Goal: Subscribe to service/newsletter

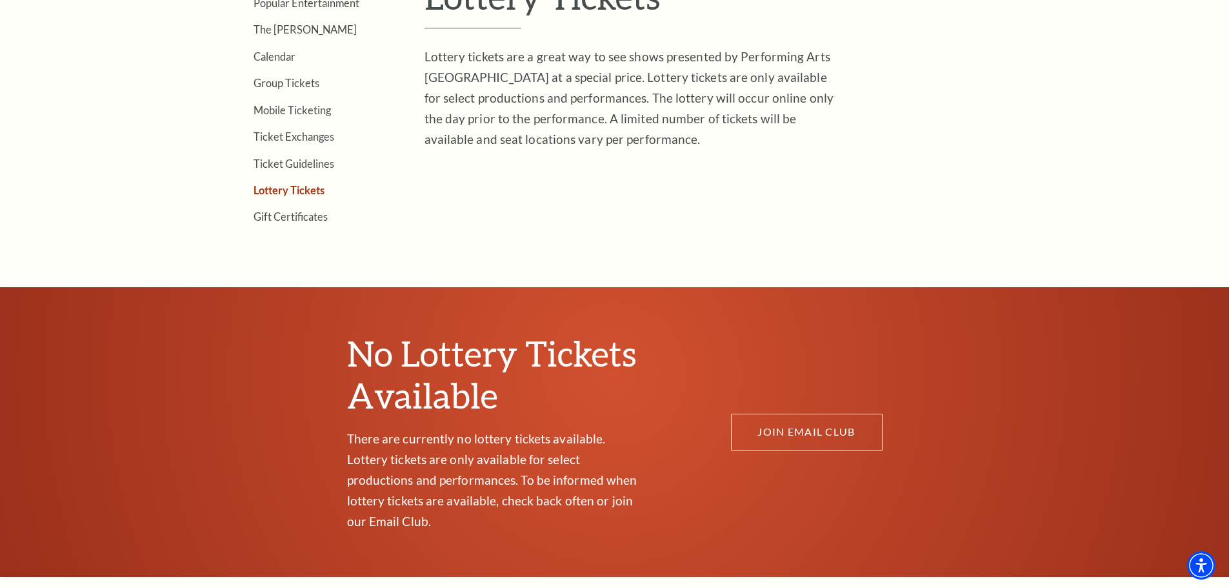
scroll to position [516, 0]
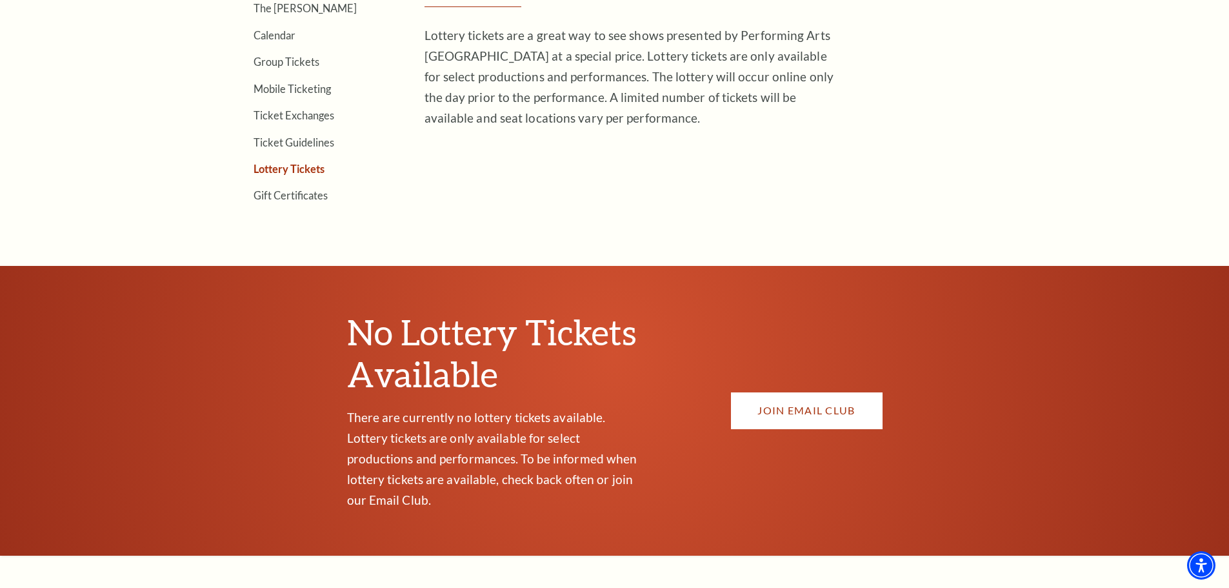
click at [796, 394] on link "JOIN EMAIL CLUB" at bounding box center [807, 410] width 152 height 36
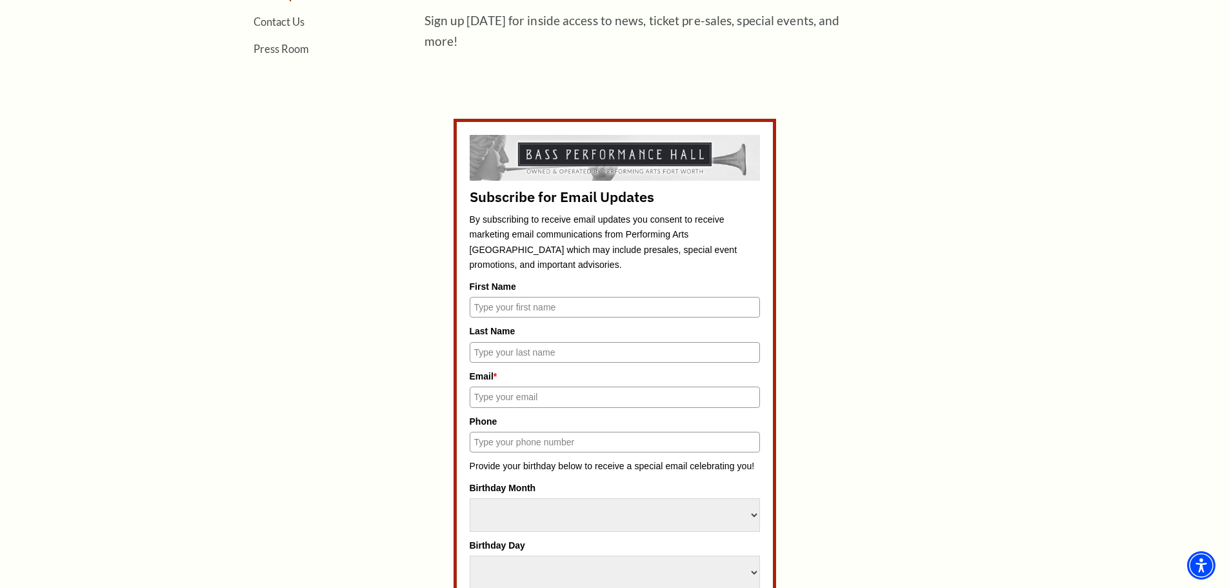
scroll to position [581, 0]
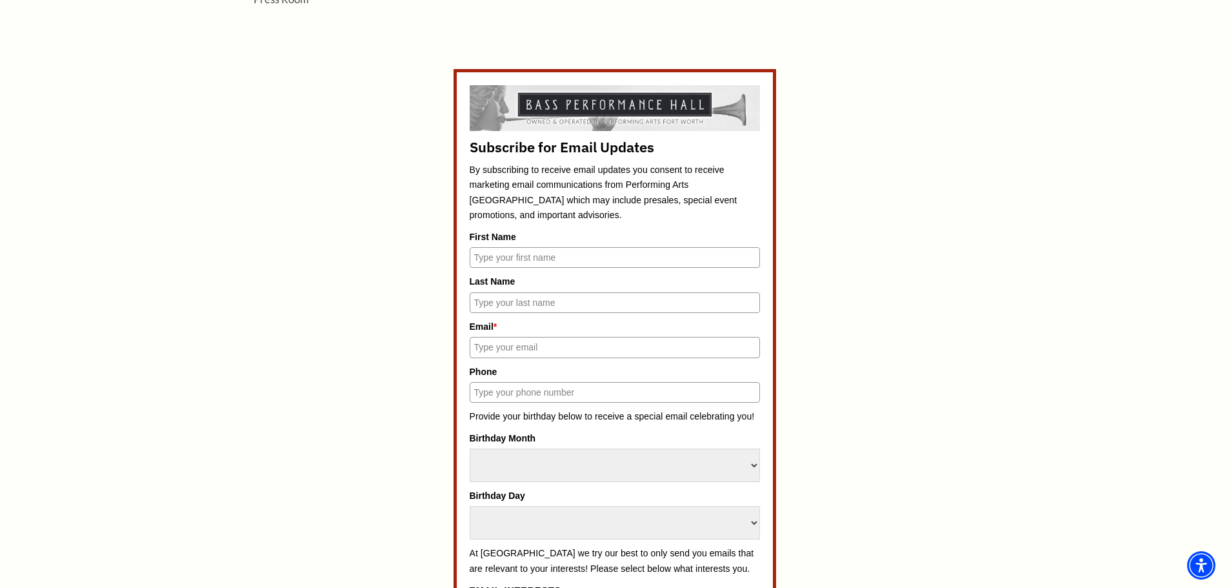
click at [503, 258] on input "First Name" at bounding box center [615, 257] width 290 height 21
type input "[PERSON_NAME]"
type input "Parish"
type input "aparish@myfumc.org"
type input "8173392403"
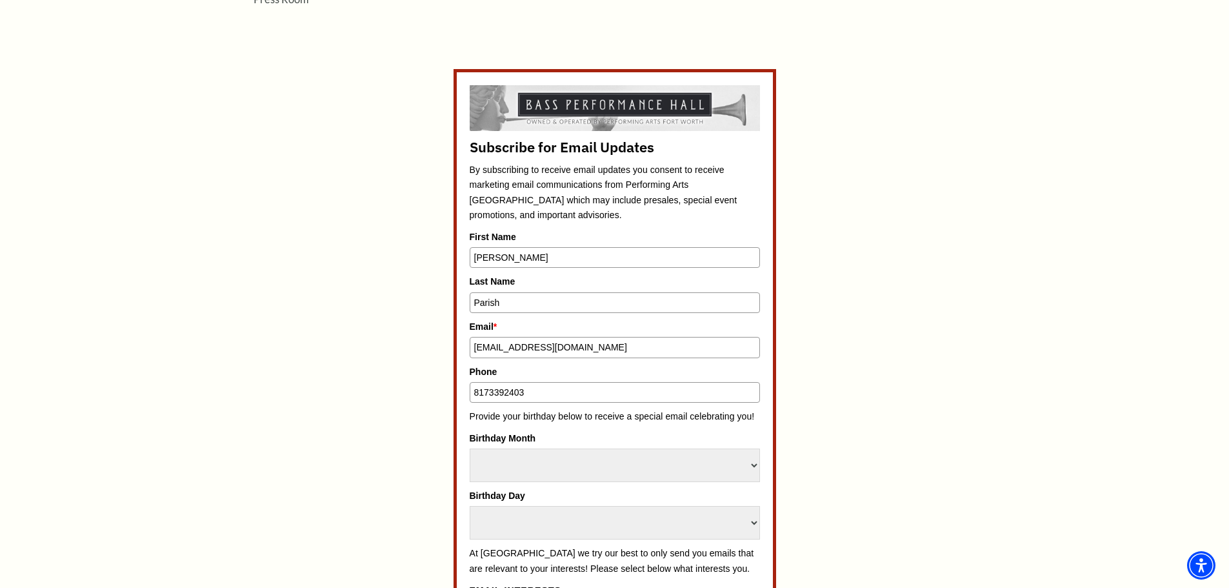
drag, startPoint x: 586, startPoint y: 352, endPoint x: 468, endPoint y: 352, distance: 118.1
click at [468, 352] on form "Subscribe for Email Updates By subscribing to receive email updates you consent…" at bounding box center [615, 531] width 323 height 925
type input "angieparish91@gmail.com"
drag, startPoint x: 539, startPoint y: 395, endPoint x: 415, endPoint y: 402, distance: 124.1
click at [415, 402] on div "Subscribe for Email Updates By subscribing to receive email updates you consent…" at bounding box center [615, 531] width 600 height 925
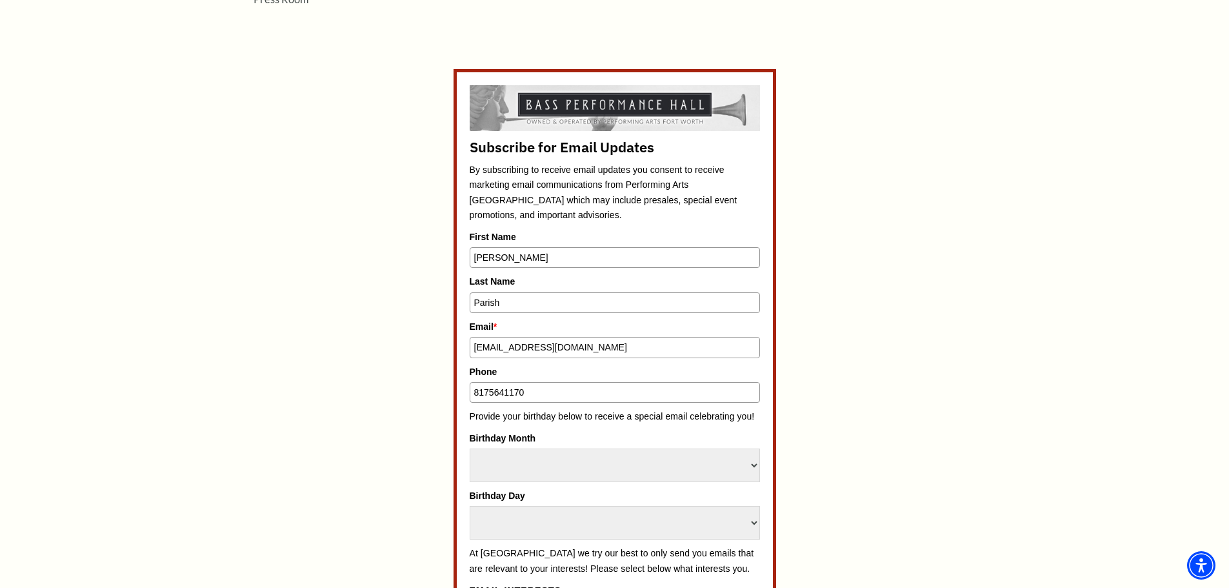
type input "8175641170"
click at [488, 460] on select "Select Month January February March April May June July August September Octobe…" at bounding box center [615, 466] width 290 height 34
select select "June"
click at [470, 449] on select "Select Month January February March April May June July August September Octobe…" at bounding box center [615, 466] width 290 height 34
click at [499, 528] on select "Select Day 1 2 3 4 5 6 7 8 9 10 11 12 13 14 15 16 17 18 19 20 21 22 23 24" at bounding box center [615, 523] width 290 height 34
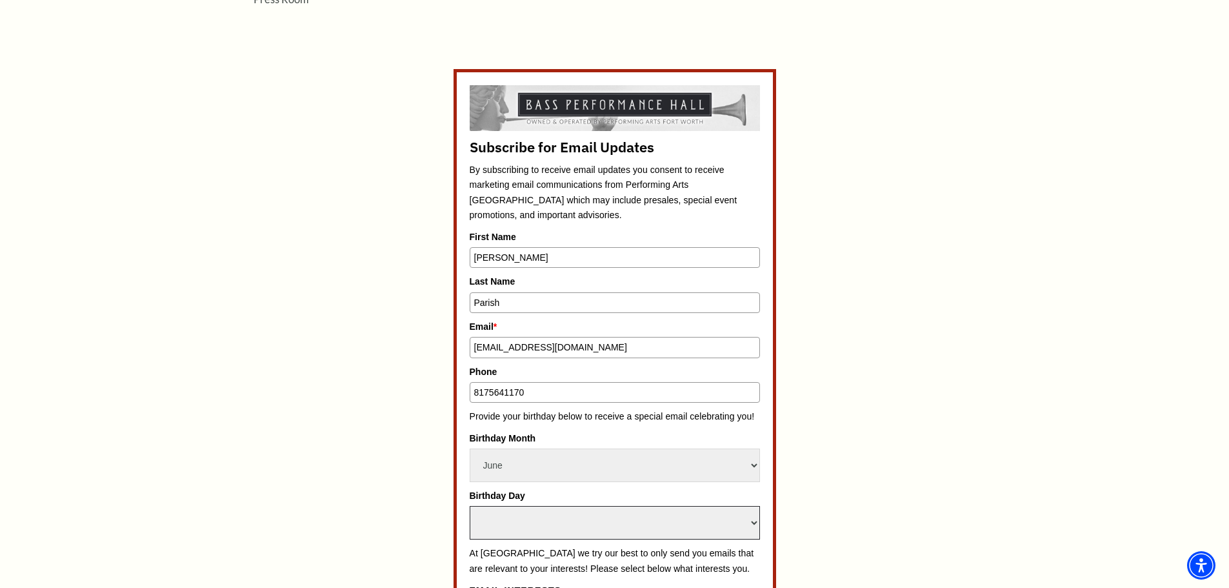
select select "18"
click at [470, 506] on select "Select Day 1 2 3 4 5 6 7 8 9 10 11 12 13 14 15 16 17 18 19 20 21 22 23 24" at bounding box center [615, 523] width 290 height 34
click at [417, 492] on div "Subscribe for Email Updates By subscribing to receive email updates you consent…" at bounding box center [615, 531] width 600 height 925
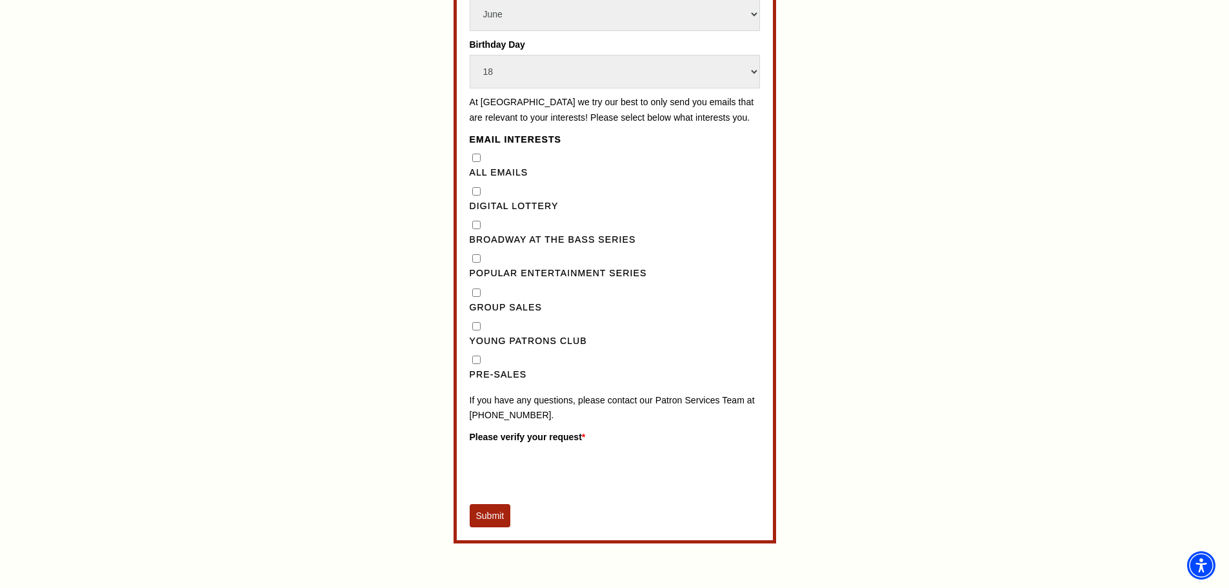
scroll to position [1033, 0]
click at [478, 195] on Lottery"] "Digital Lottery" at bounding box center [476, 191] width 8 height 8
checkbox Lottery"] "true"
click at [476, 228] on Series"] "Broadway at the Bass Series" at bounding box center [476, 224] width 8 height 8
checkbox Series"] "true"
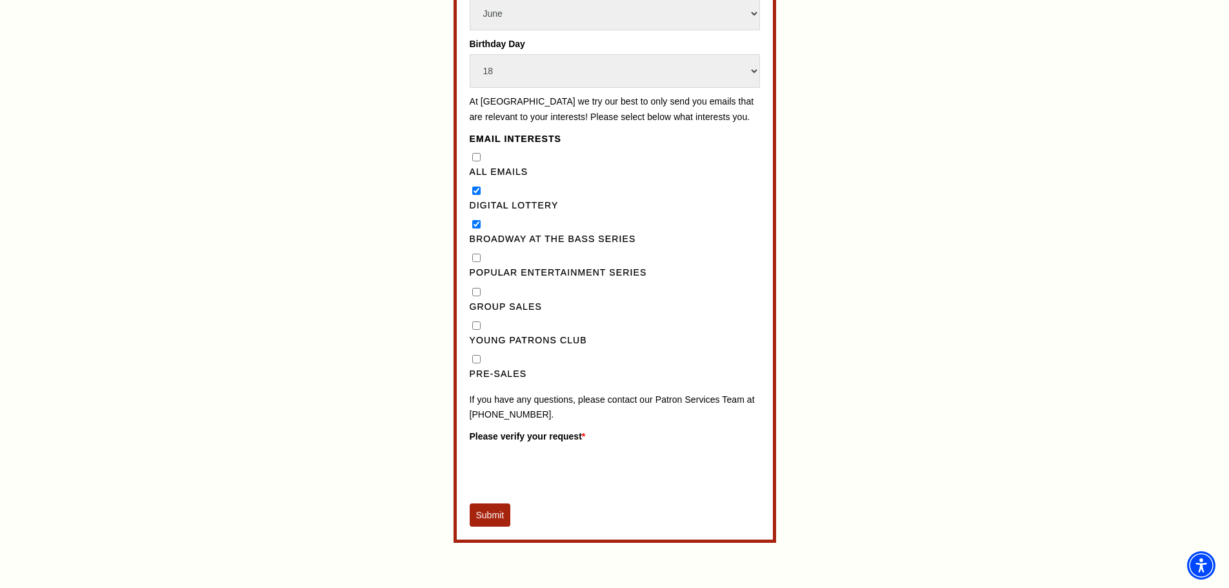
click at [476, 262] on Series"] "Popular Entertainment Series" at bounding box center [476, 258] width 8 height 8
checkbox Series"] "true"
click at [484, 527] on button "Submit" at bounding box center [490, 514] width 41 height 23
